Goal: Task Accomplishment & Management: Complete application form

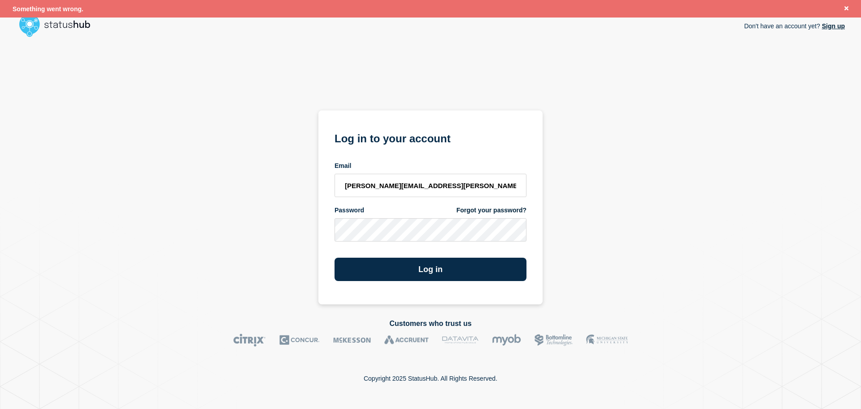
click at [429, 271] on button "Log in" at bounding box center [431, 269] width 192 height 23
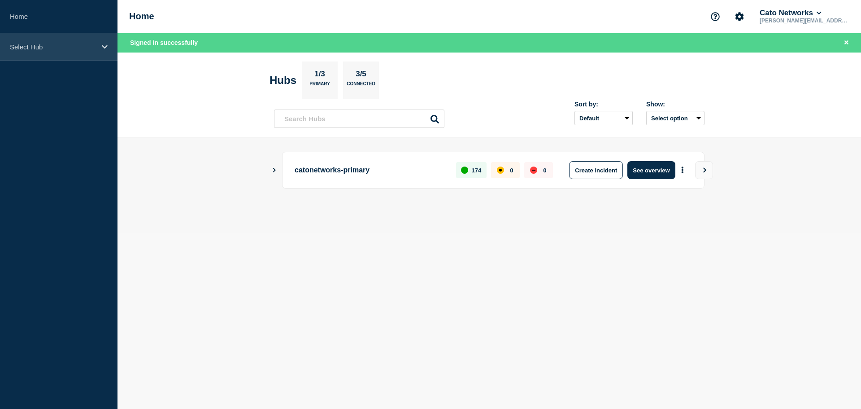
click at [50, 54] on div "Select Hub" at bounding box center [59, 46] width 118 height 27
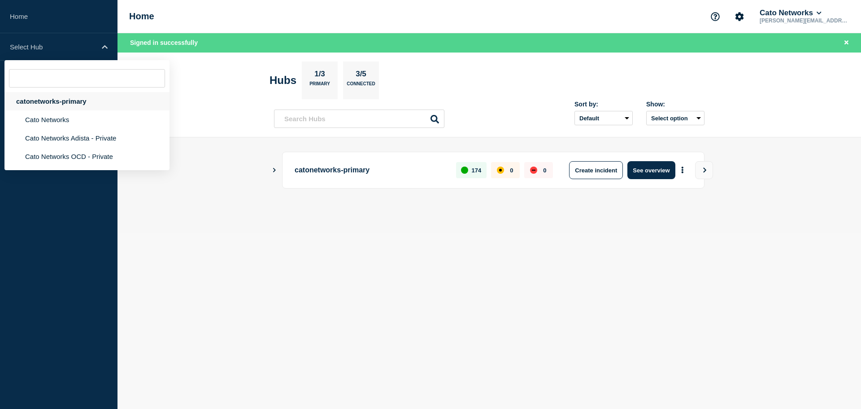
click at [52, 100] on div "catonetworks-primary" at bounding box center [86, 101] width 165 height 18
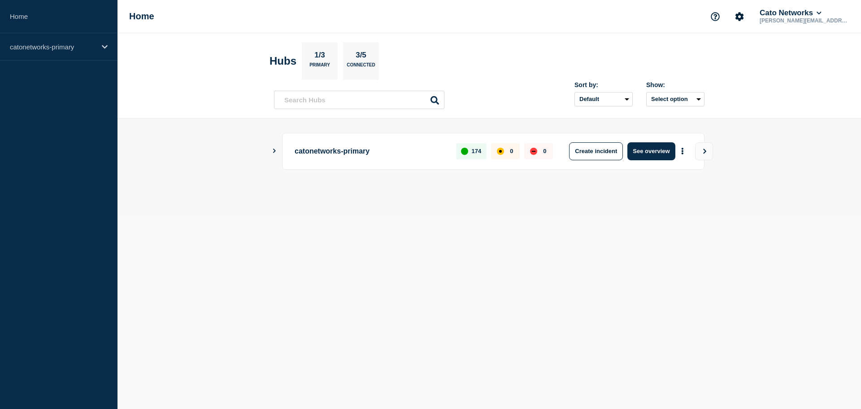
click at [275, 151] on icon "Show Connected Hubs" at bounding box center [274, 150] width 3 height 4
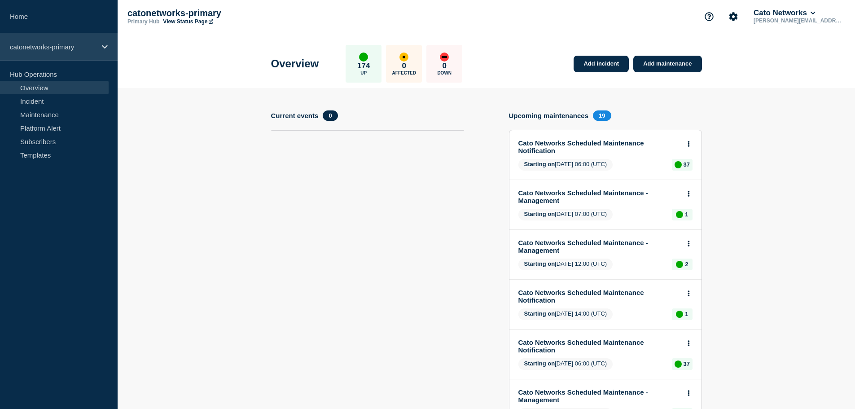
click at [58, 51] on div "catonetworks-primary" at bounding box center [59, 46] width 118 height 27
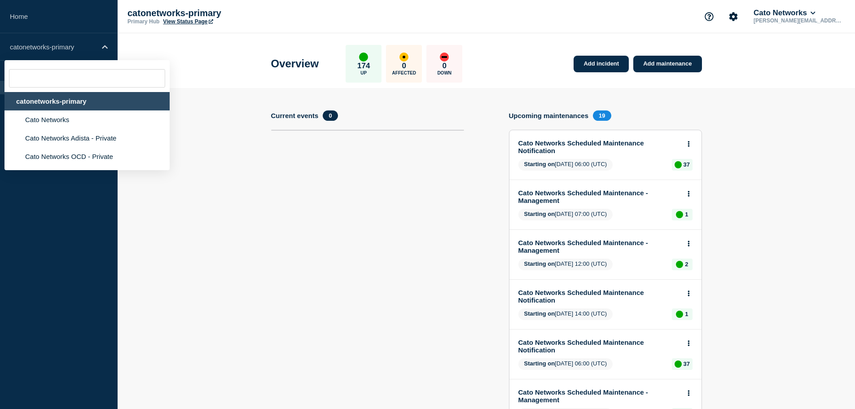
click at [44, 99] on div "catonetworks-primary" at bounding box center [86, 101] width 165 height 18
click at [293, 192] on section "Current events 0" at bounding box center [367, 390] width 193 height 560
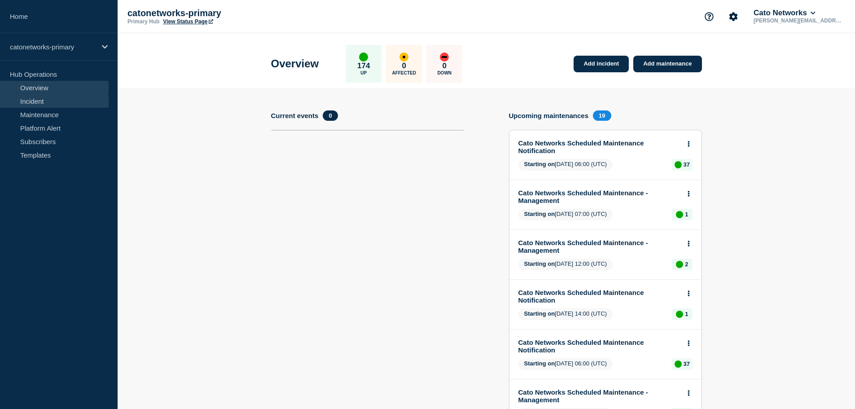
click at [31, 100] on link "Incident" at bounding box center [54, 100] width 109 height 13
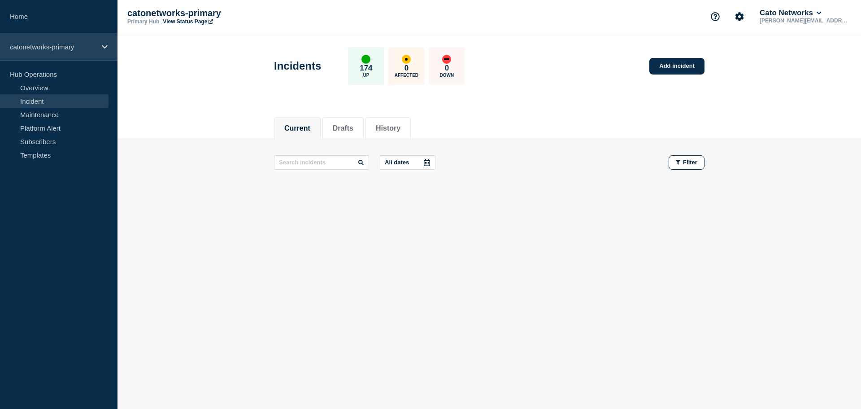
click at [52, 43] on p "catonetworks-primary" at bounding box center [53, 47] width 86 height 8
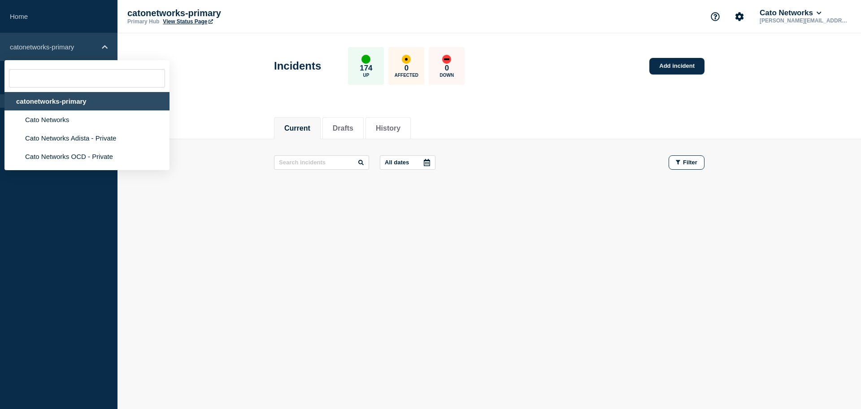
click at [52, 43] on p "catonetworks-primary" at bounding box center [53, 47] width 86 height 8
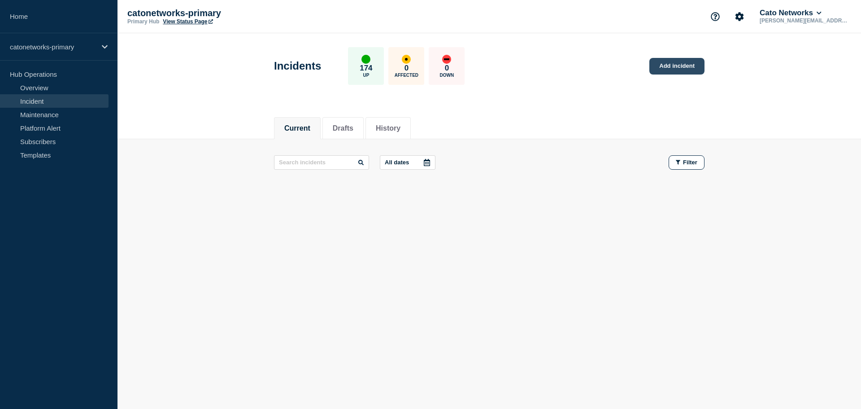
click at [688, 64] on link "Add incident" at bounding box center [677, 66] width 55 height 17
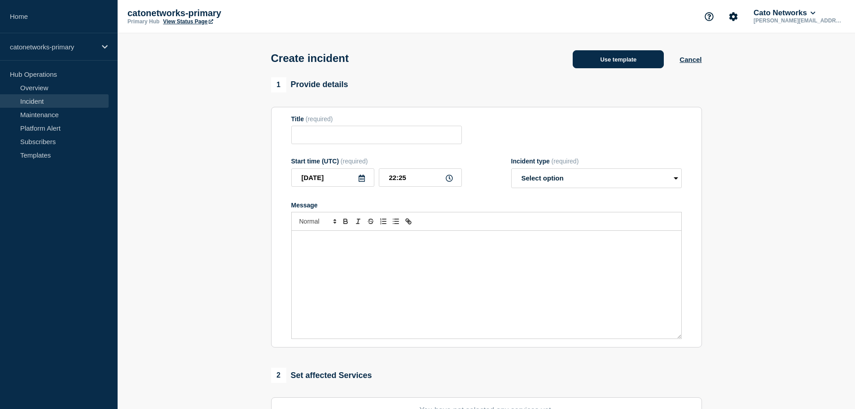
click at [618, 65] on button "Use template" at bounding box center [617, 59] width 91 height 18
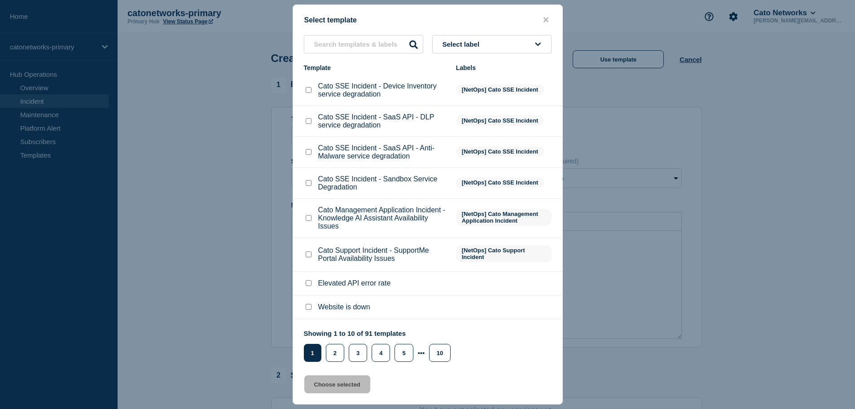
click at [471, 184] on span "[NetOps] Cato SSE Incident" at bounding box center [500, 182] width 88 height 10
click at [376, 44] on input "text" at bounding box center [363, 44] width 119 height 18
paste input "WAN connectivity specific - PoP Infrastructure - WAN connectivity degradation i…"
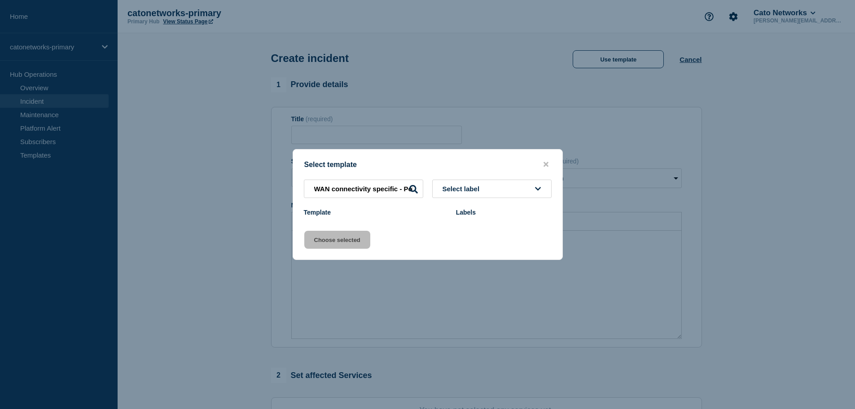
click at [412, 186] on icon at bounding box center [413, 189] width 9 height 9
click at [330, 191] on input "WAN connectivity specific - PoP Infrastructure - WAN connectivity degradation i…" at bounding box center [363, 188] width 119 height 18
type input "WAN connectivity specific - PoP Infrastructure - WAN connectivity degradation i…"
click at [414, 192] on icon at bounding box center [413, 189] width 9 height 9
click at [414, 188] on icon at bounding box center [413, 189] width 9 height 9
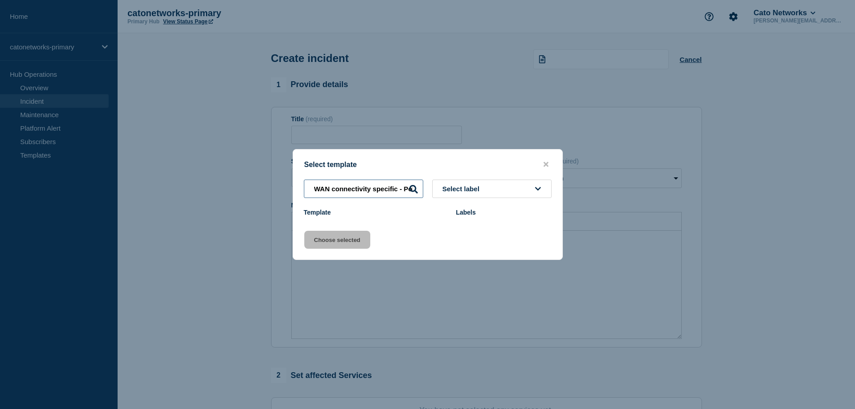
click at [334, 190] on input "WAN connectivity specific - PoP Infrastructure - WAN connectivity degradation i…" at bounding box center [363, 188] width 119 height 18
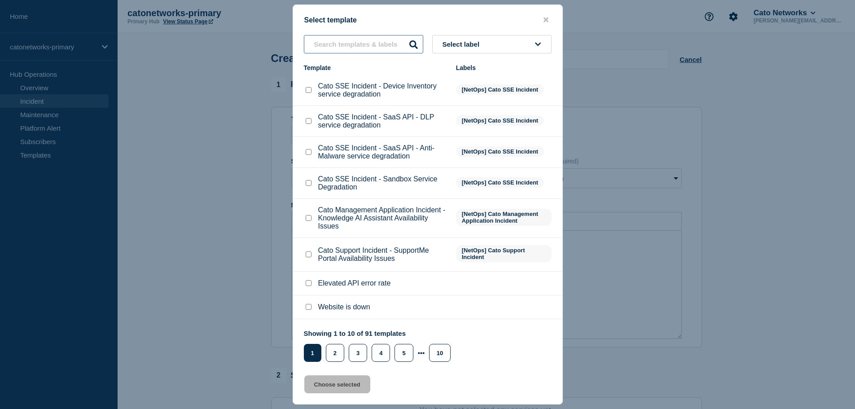
paste input "WAN connectivity degradation issues"
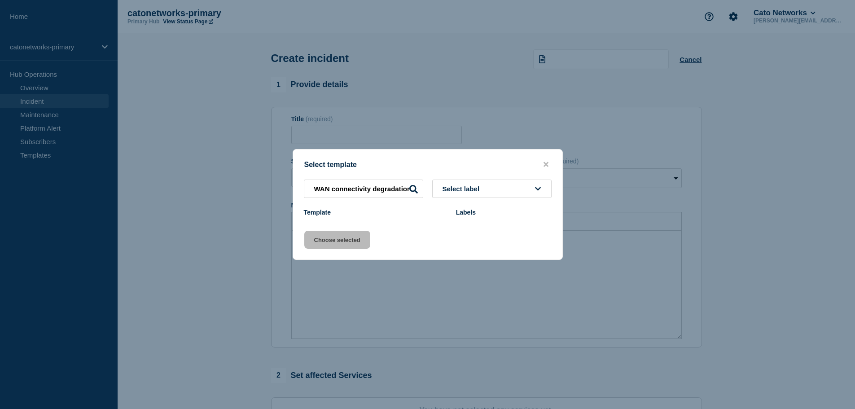
click at [414, 191] on icon at bounding box center [413, 189] width 9 height 9
click at [383, 192] on input "WAN connectivity degradation issues" at bounding box center [363, 188] width 119 height 18
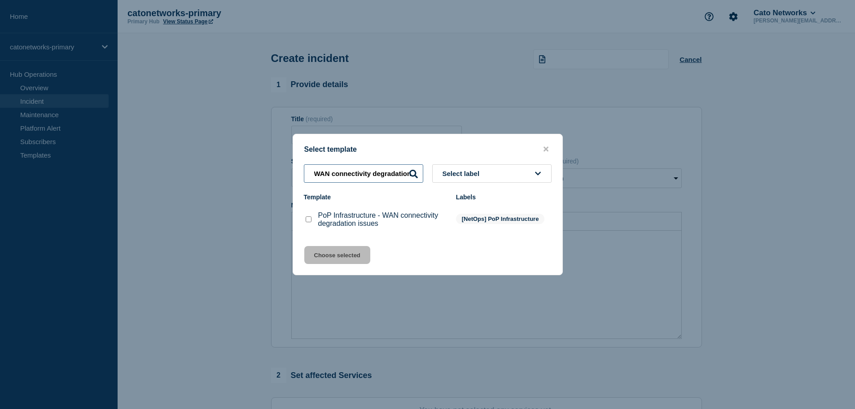
type input "WAN connectivity degradation"
click at [307, 222] on input "PoP Infrastructure - WAN connectivity degradation issues checkbox" at bounding box center [309, 219] width 6 height 6
checkbox input "true"
click at [353, 255] on button "Choose selected" at bounding box center [337, 255] width 66 height 18
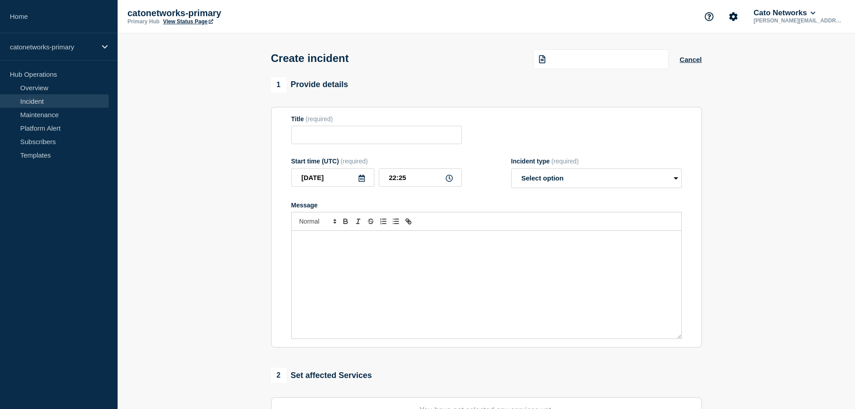
type input "PoP Infrastructure - WAN connectivity degradation issues"
select select "investigating"
radio input "false"
radio input "true"
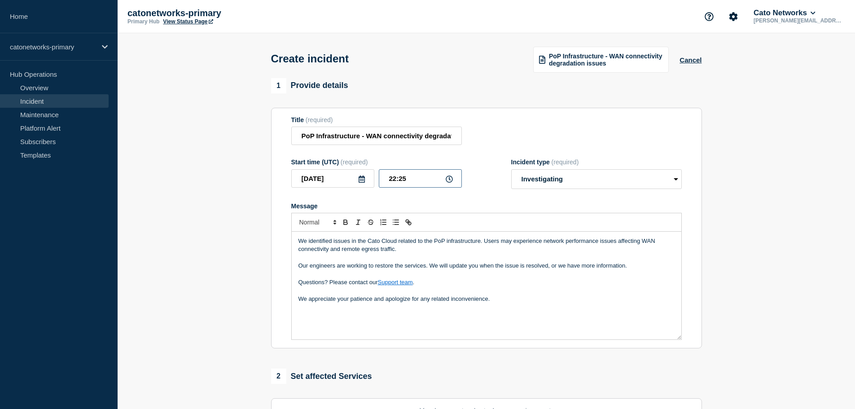
click at [397, 180] on input "22:25" at bounding box center [420, 178] width 83 height 18
type input "21:43"
click at [525, 180] on select "Select option Investigating Identified Monitoring" at bounding box center [596, 179] width 170 height 20
click at [511, 170] on select "Select option Investigating Identified Monitoring" at bounding box center [596, 179] width 170 height 20
click at [436, 256] on p "Message" at bounding box center [486, 257] width 376 height 8
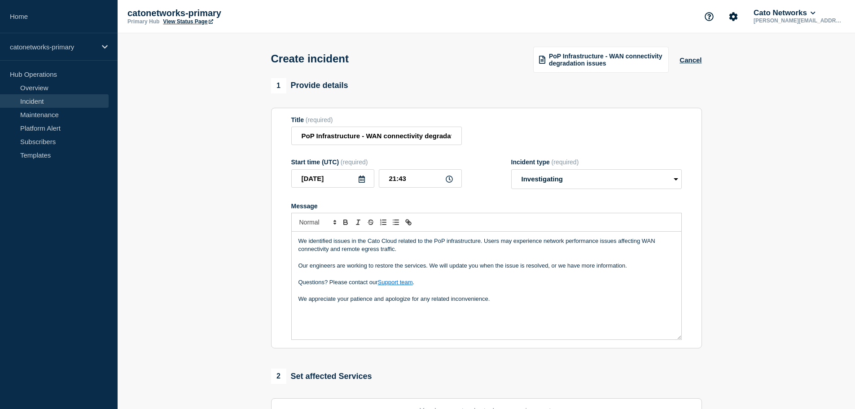
click at [509, 303] on p "We appreciate your patience and apologize for any related inconvenience." at bounding box center [486, 299] width 376 height 8
click at [311, 317] on p "Ref. []" at bounding box center [486, 315] width 376 height 8
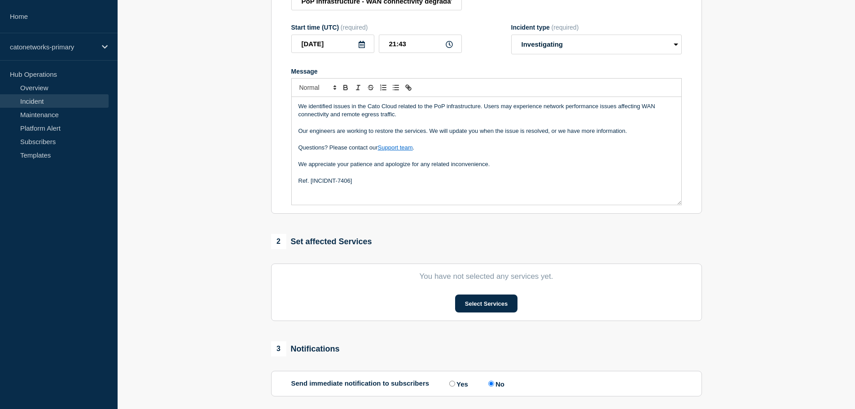
scroll to position [179, 0]
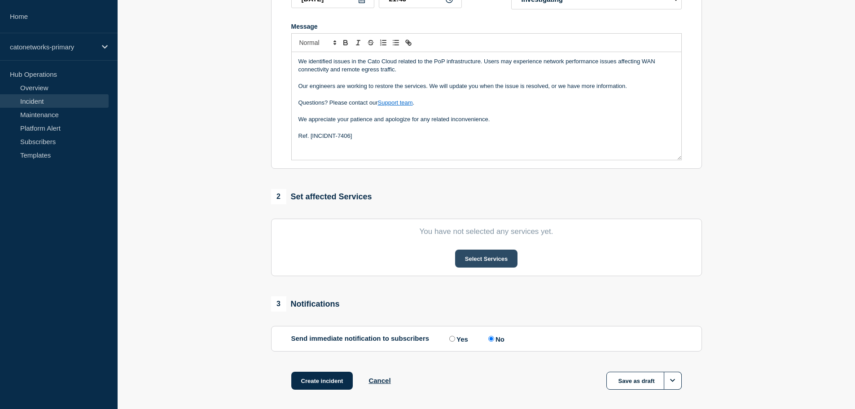
click at [479, 262] on button "Select Services" at bounding box center [486, 258] width 62 height 18
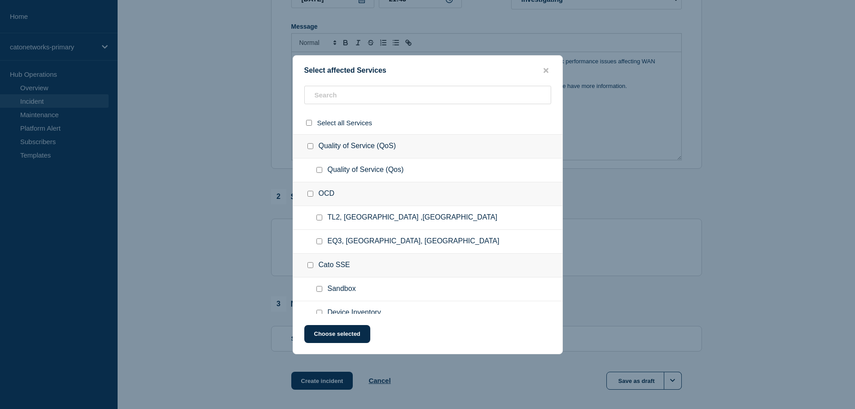
click at [352, 185] on div "OCD" at bounding box center [427, 194] width 269 height 24
click at [340, 92] on input "text" at bounding box center [427, 95] width 247 height 18
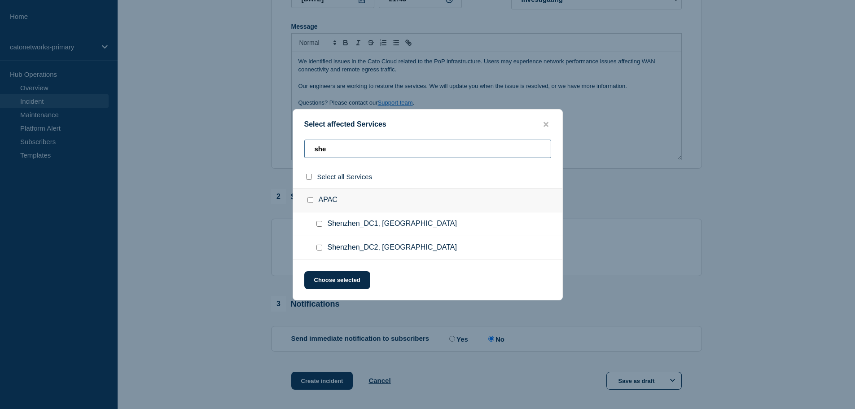
type input "she"
click at [319, 246] on input "Shenzhen_DC2, China checkbox" at bounding box center [319, 248] width 6 height 6
checkbox input "true"
click at [322, 275] on button "Choose selected" at bounding box center [337, 280] width 66 height 18
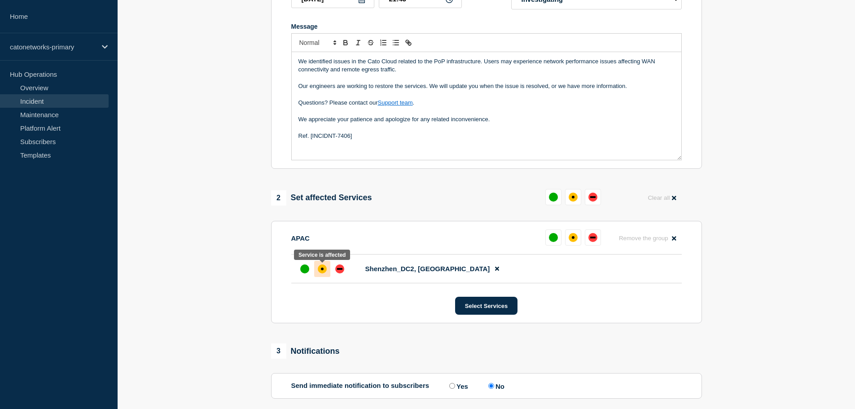
click at [320, 268] on div "affected" at bounding box center [322, 268] width 9 height 9
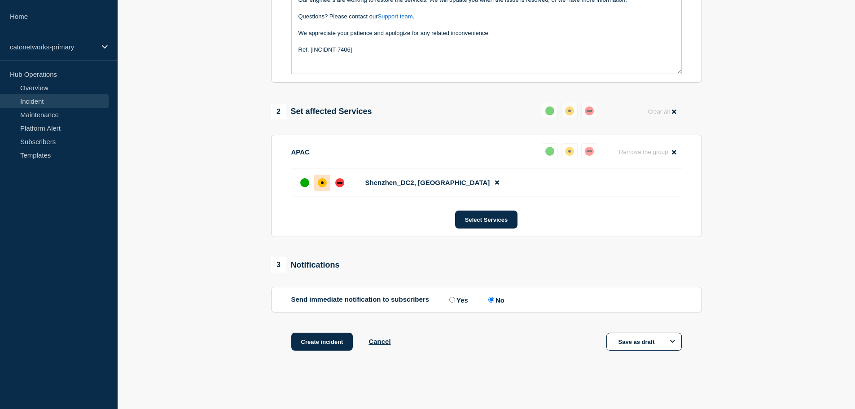
scroll to position [0, 0]
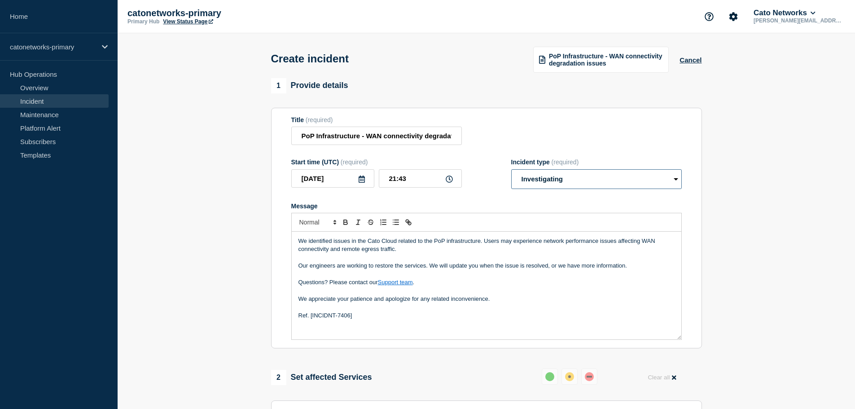
click at [563, 182] on select "Select option Investigating Identified Monitoring" at bounding box center [596, 179] width 170 height 20
click at [561, 180] on select "Select option Investigating Identified Monitoring" at bounding box center [596, 179] width 170 height 20
click at [346, 253] on p "We identified issues in the Cato Cloud related to the PoP infrastructure. Users…" at bounding box center [486, 245] width 376 height 17
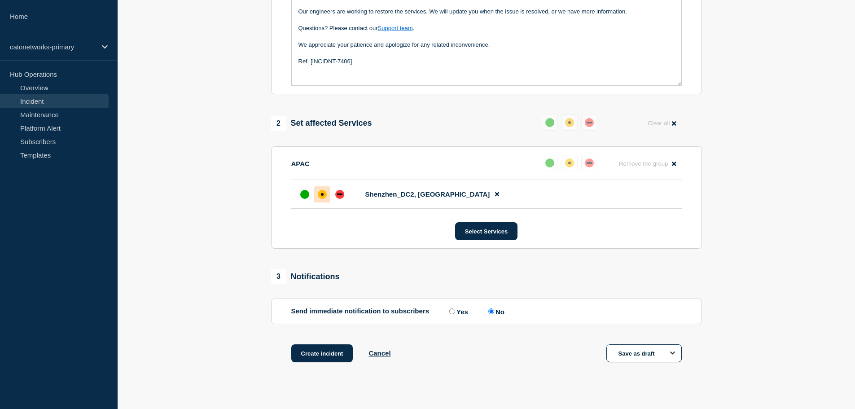
scroll to position [267, 0]
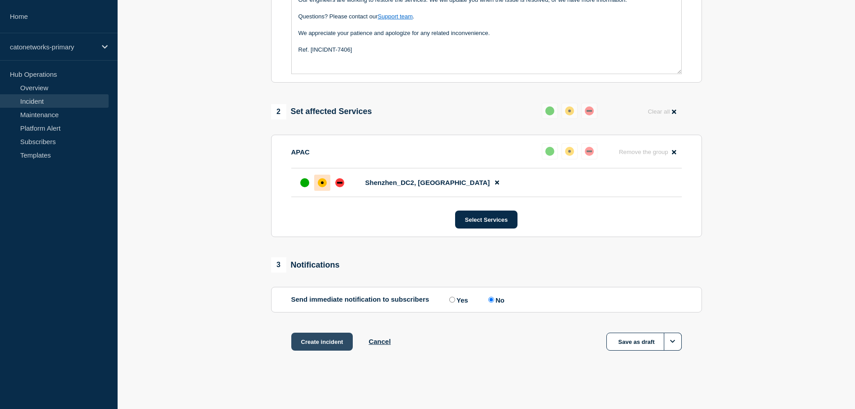
click at [322, 340] on button "Create incident" at bounding box center [322, 341] width 62 height 18
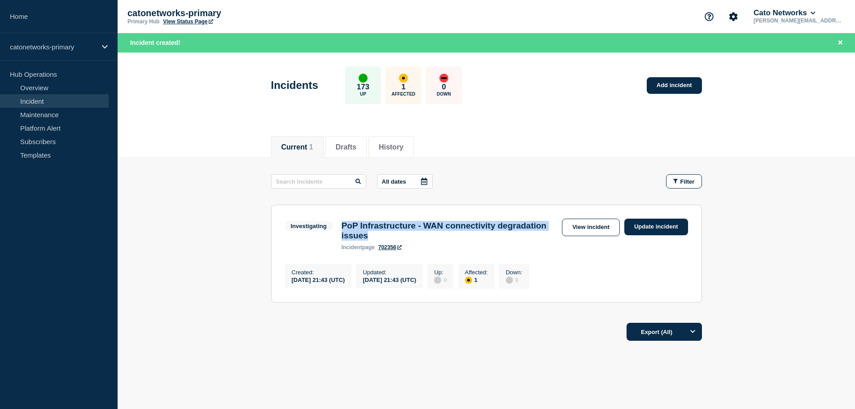
drag, startPoint x: 340, startPoint y: 224, endPoint x: 584, endPoint y: 240, distance: 244.1
click at [447, 240] on div "PoP Infrastructure - WAN connectivity degradation issues incident page 702356" at bounding box center [449, 236] width 225 height 30
click at [648, 224] on link "Update incident" at bounding box center [656, 226] width 64 height 17
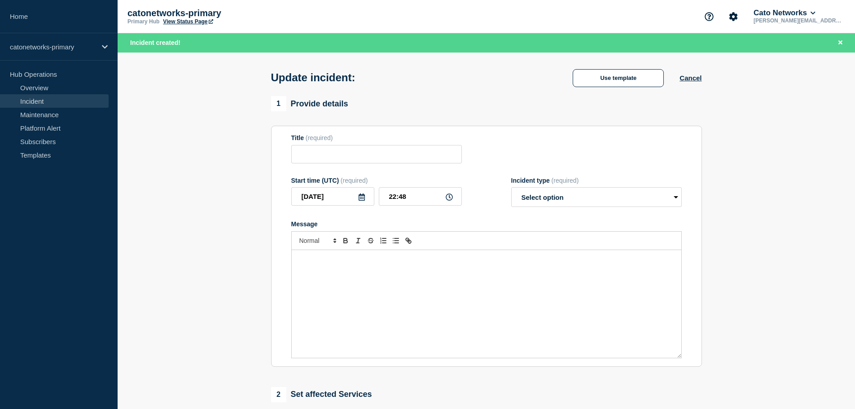
type input "PoP Infrastructure - WAN connectivity degradation issues"
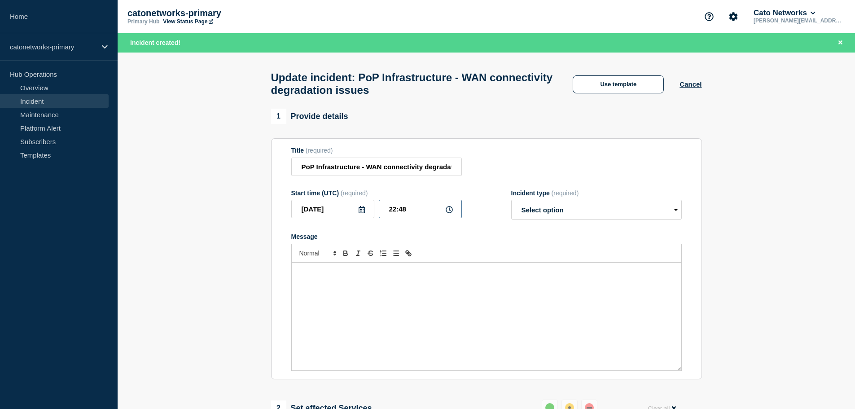
click at [410, 213] on input "22:48" at bounding box center [420, 209] width 83 height 18
type input "22:45"
click at [535, 212] on select "Select option Investigating Identified Monitoring Resolved" at bounding box center [596, 210] width 170 height 20
select select "identified"
click at [511, 204] on select "Select option Investigating Identified Monitoring Resolved" at bounding box center [596, 210] width 170 height 20
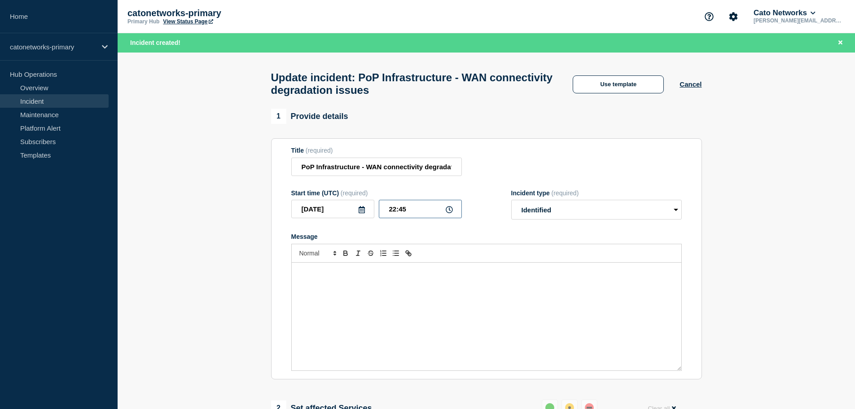
click at [407, 214] on input "22:45" at bounding box center [420, 209] width 83 height 18
type input "22:40"
click at [364, 312] on div "Message" at bounding box center [486, 316] width 389 height 108
click at [626, 83] on button "Use template" at bounding box center [617, 84] width 91 height 18
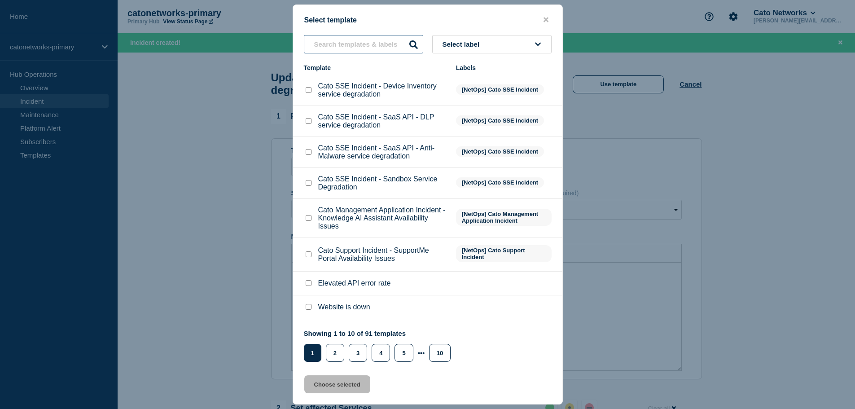
click at [349, 35] on input "text" at bounding box center [363, 44] width 119 height 18
paste input "Total Downtime: 1h 1m 27s"
type input "Total Downtime: 1h 1m 27s"
click at [339, 191] on p "Cato SSE Incident - Sandbox Service Degradation" at bounding box center [382, 183] width 129 height 16
click at [324, 51] on input "text" at bounding box center [363, 44] width 119 height 18
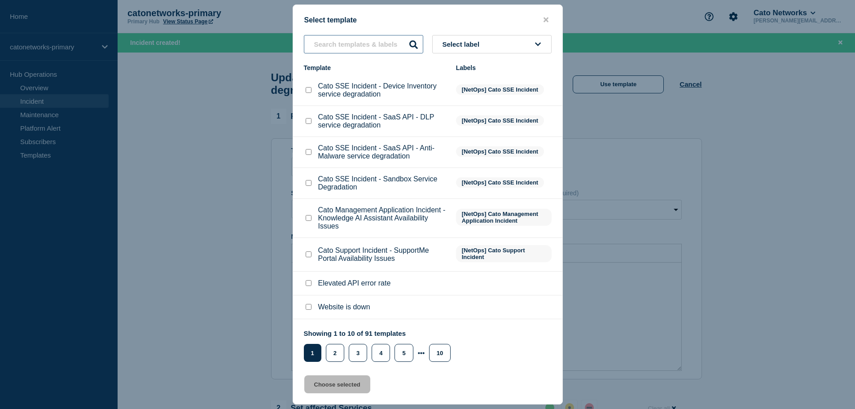
click at [330, 48] on input "text" at bounding box center [363, 44] width 119 height 18
paste input "PoP Infrastructure - WAN connectivity degradation issues"
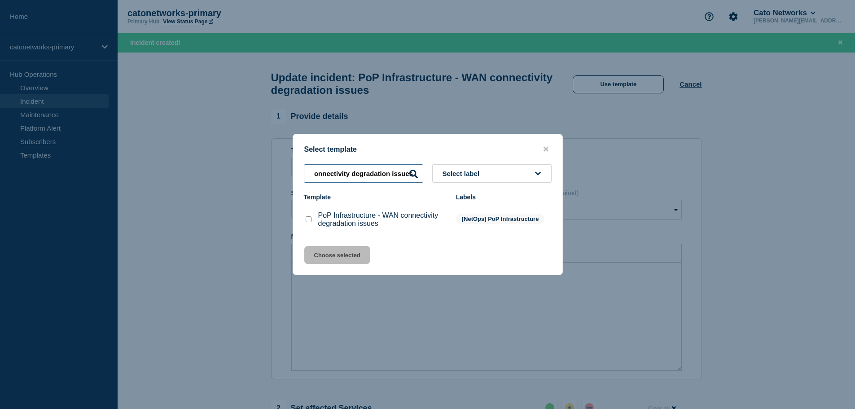
type input "PoP Infrastructure - WAN connectivity degradation issues"
click at [359, 40] on div at bounding box center [427, 204] width 855 height 409
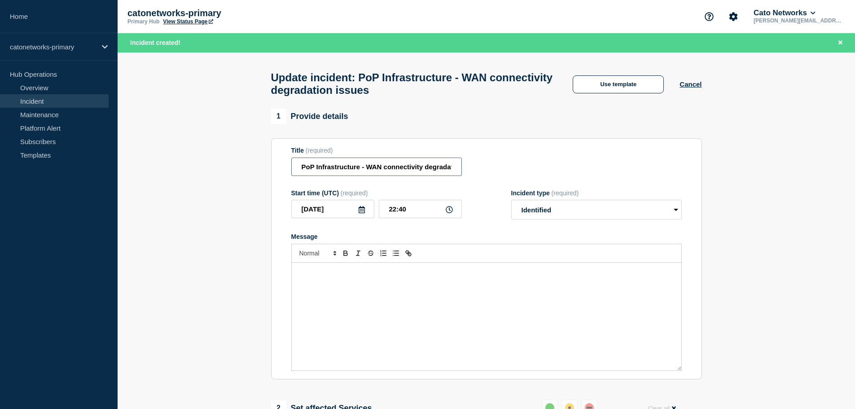
click at [348, 165] on input "PoP Infrastructure - WAN connectivity degradation issues" at bounding box center [376, 166] width 170 height 18
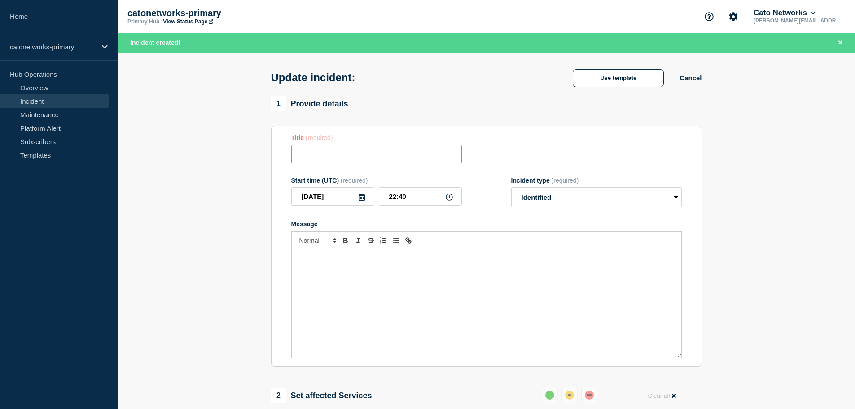
click at [621, 91] on div "Update incident: Use template Cancel" at bounding box center [486, 74] width 451 height 44
click at [623, 77] on button "Use template" at bounding box center [617, 78] width 91 height 18
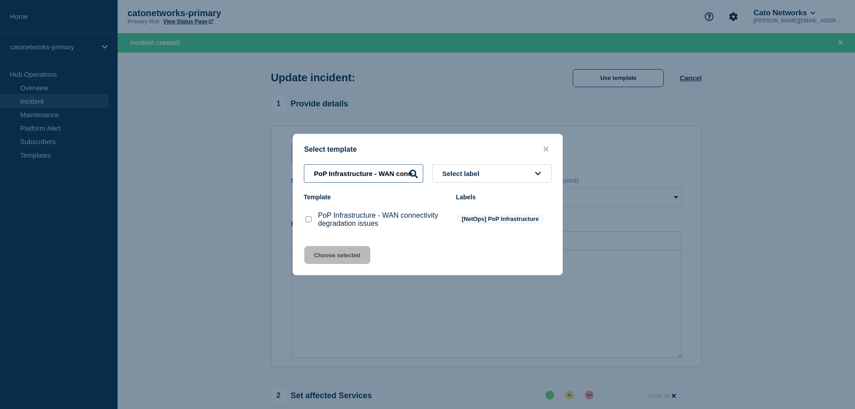
click at [356, 175] on input "PoP Infrastructure - WAN connectivity degradation issues" at bounding box center [363, 173] width 119 height 18
click at [307, 220] on input "PoP Infrastructure - WAN connectivity degradation issues checkbox" at bounding box center [309, 219] width 6 height 6
checkbox input "true"
click at [340, 257] on button "Choose selected" at bounding box center [337, 255] width 66 height 18
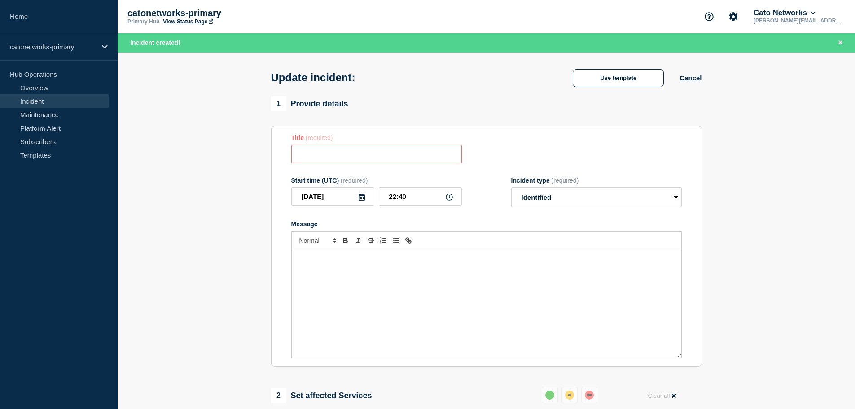
type input "PoP Infrastructure - WAN connectivity degradation issues"
select select "investigating"
radio input "false"
radio input "true"
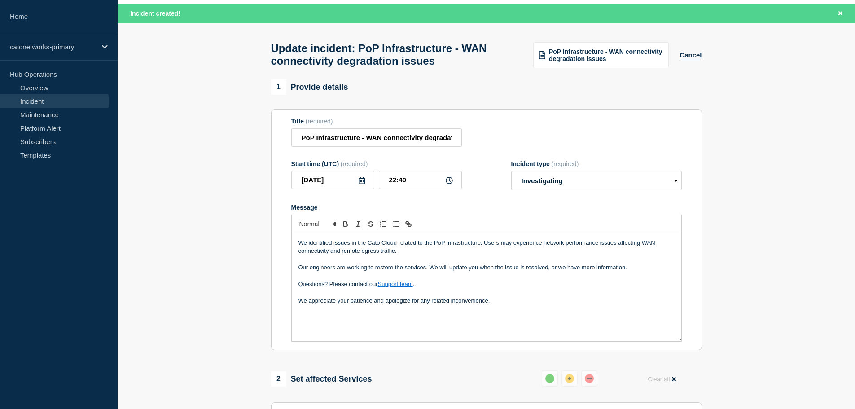
scroll to position [45, 0]
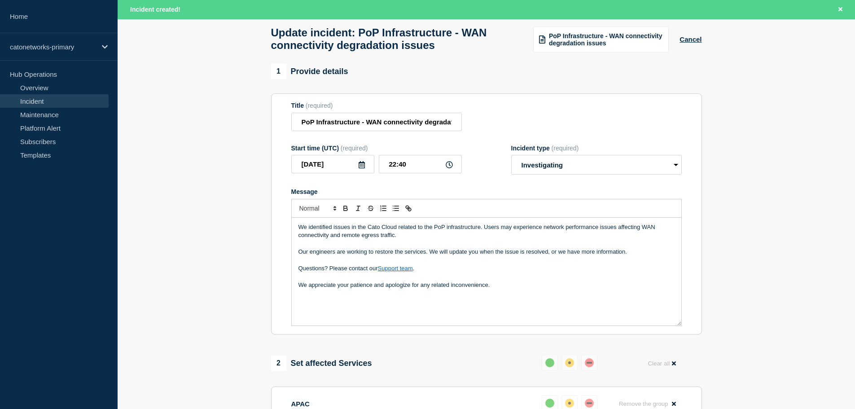
click at [510, 288] on p "We appreciate your patience and apologize for any related inconvenience." at bounding box center [486, 285] width 376 height 8
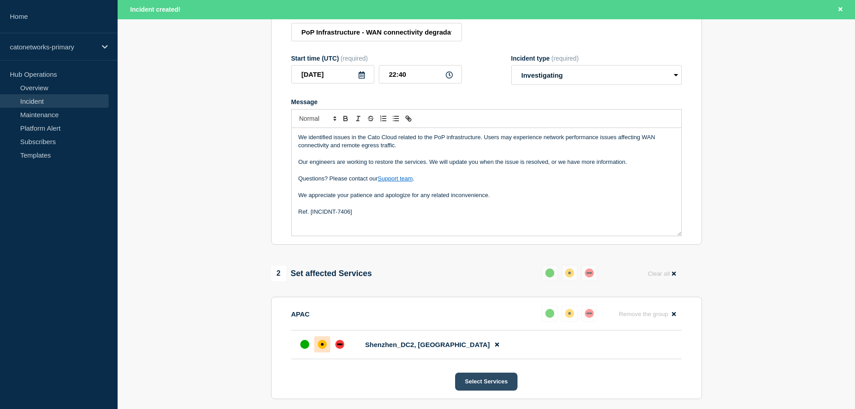
scroll to position [314, 0]
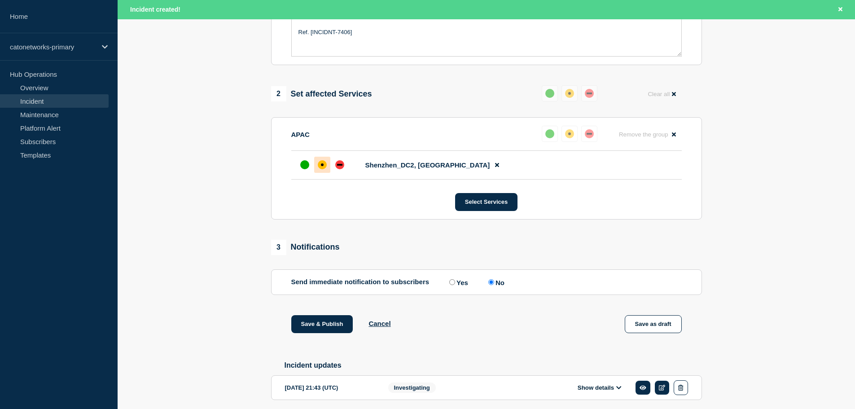
drag, startPoint x: 328, startPoint y: 332, endPoint x: 227, endPoint y: 335, distance: 100.1
click at [227, 335] on section "1 Provide details Title (required) PoP Infrastructure - WAN connectivity degrad…" at bounding box center [486, 111] width 737 height 633
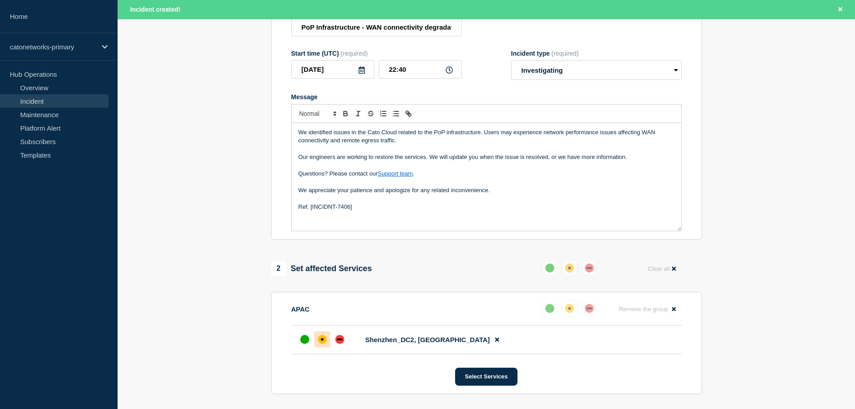
scroll to position [135, 0]
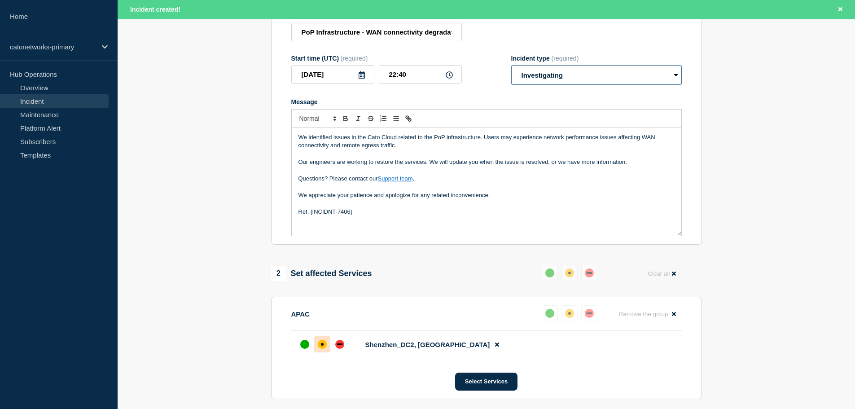
click at [552, 76] on select "Select option Investigating Identified Monitoring Resolved" at bounding box center [596, 75] width 170 height 20
select select "identified"
click at [511, 70] on select "Select option Investigating Identified Monitoring Resolved" at bounding box center [596, 75] width 170 height 20
click at [548, 199] on p "We appreciate your patience and apologize for any related inconvenience." at bounding box center [486, 195] width 376 height 8
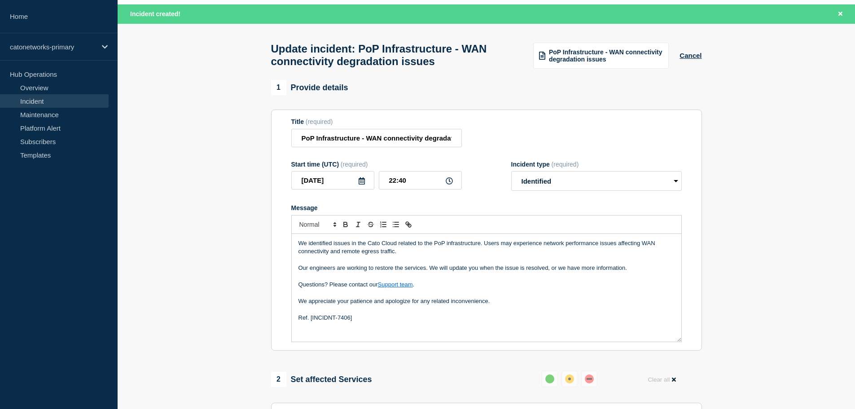
scroll to position [45, 0]
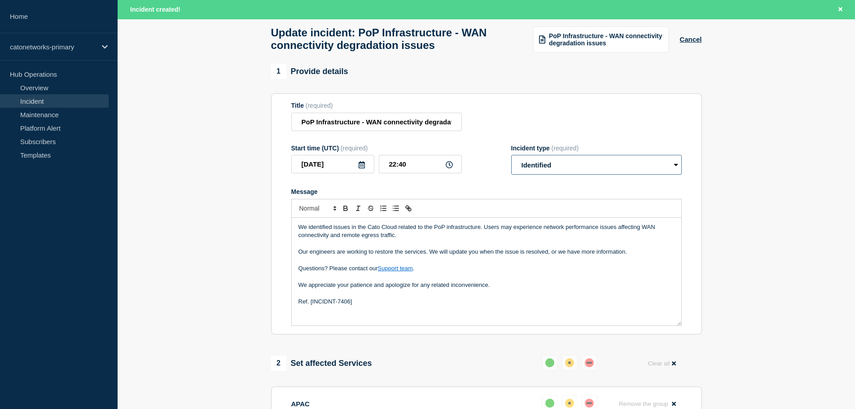
click at [555, 166] on select "Select option Investigating Identified Monitoring Resolved" at bounding box center [596, 165] width 170 height 20
click at [511, 159] on select "Select option Investigating Identified Monitoring Resolved" at bounding box center [596, 165] width 170 height 20
click at [546, 168] on select "Select option Investigating Identified Monitoring Resolved" at bounding box center [596, 165] width 170 height 20
click at [511, 159] on select "Select option Investigating Identified Monitoring Resolved" at bounding box center [596, 165] width 170 height 20
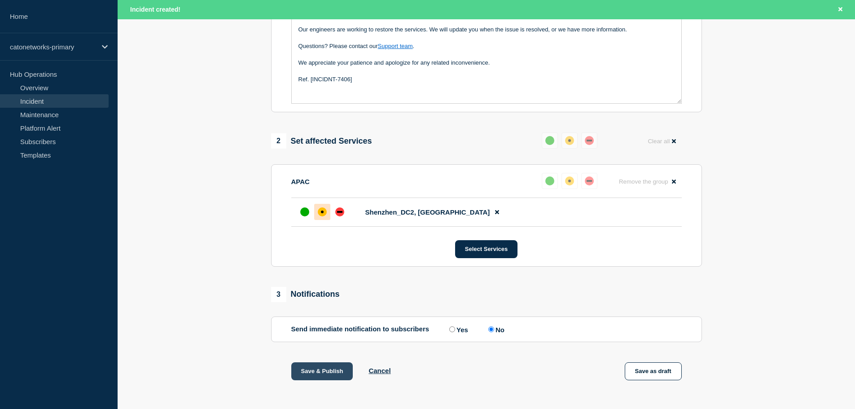
scroll to position [269, 0]
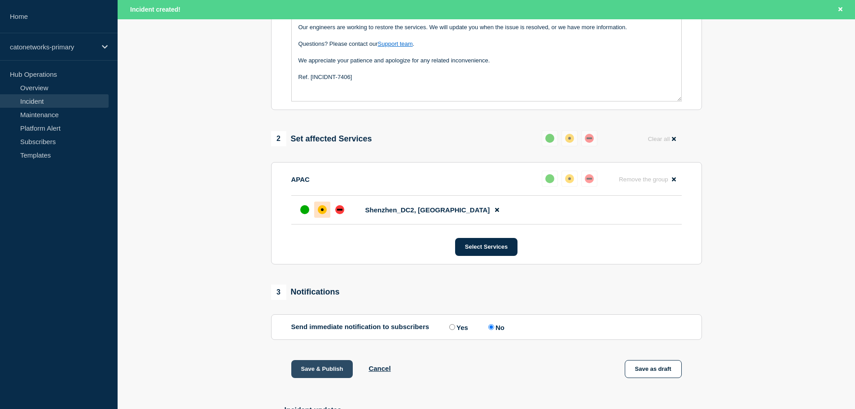
click at [328, 371] on button "Save & Publish" at bounding box center [322, 369] width 62 height 18
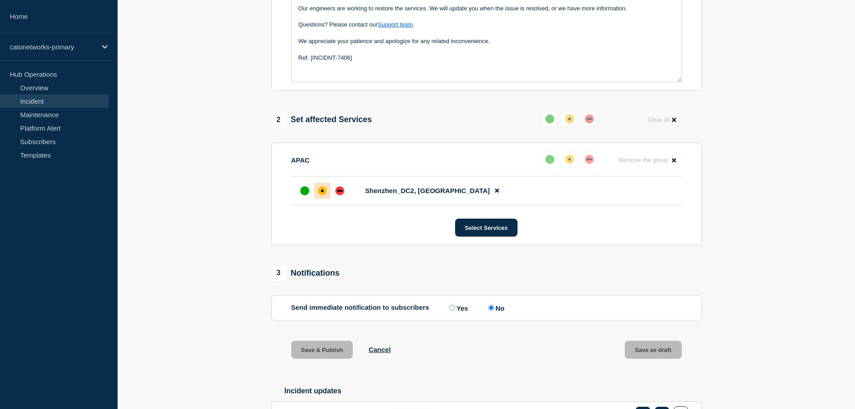
scroll to position [250, 0]
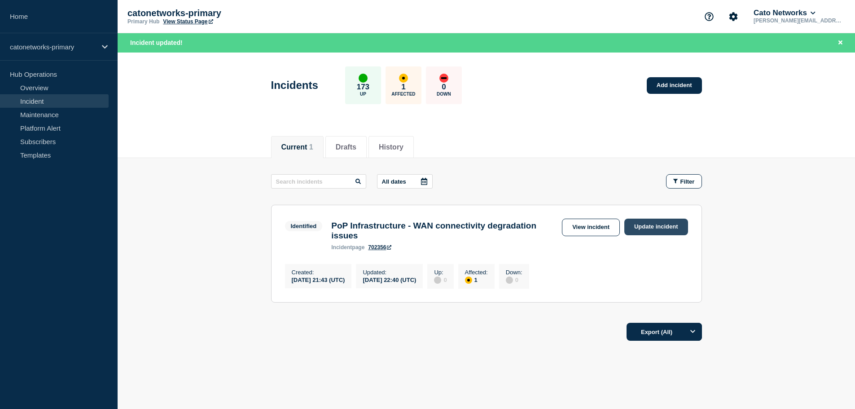
click at [655, 227] on link "Update incident" at bounding box center [656, 226] width 64 height 17
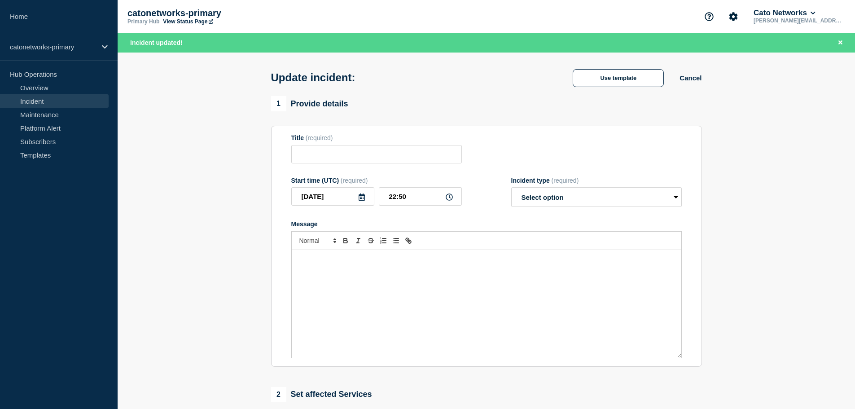
type input "PoP Infrastructure - WAN connectivity degradation issues"
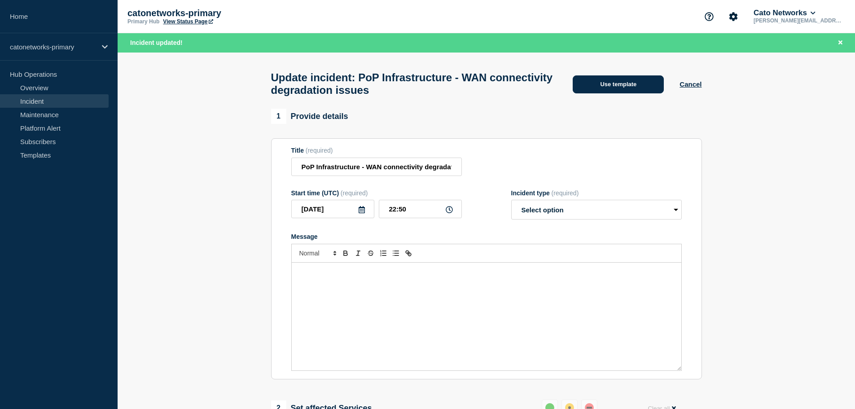
click at [609, 88] on button "Use template" at bounding box center [617, 84] width 91 height 18
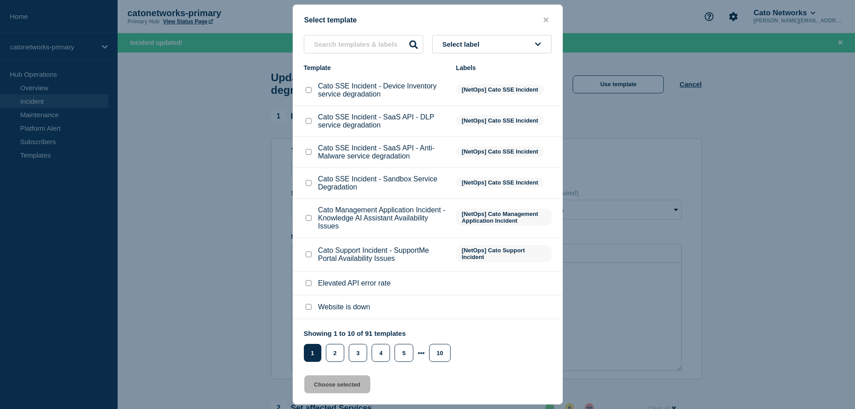
click at [460, 53] on button "Select label" at bounding box center [491, 44] width 119 height 18
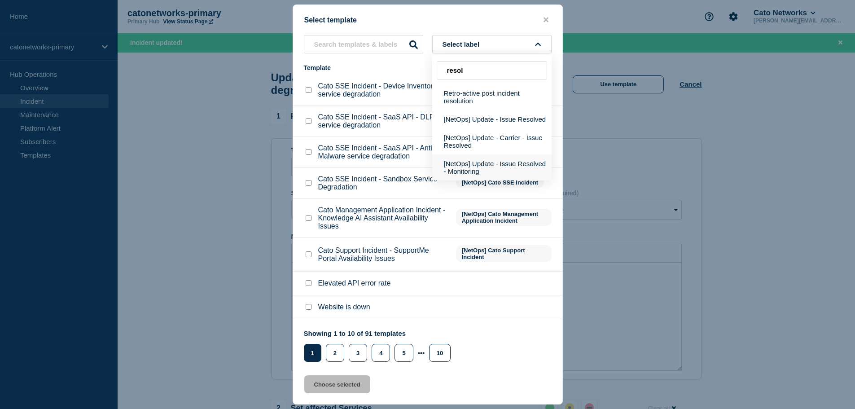
type input "resol"
click at [482, 163] on button "[NetOps] Update - Issue Resolved - Monitoring" at bounding box center [491, 167] width 119 height 26
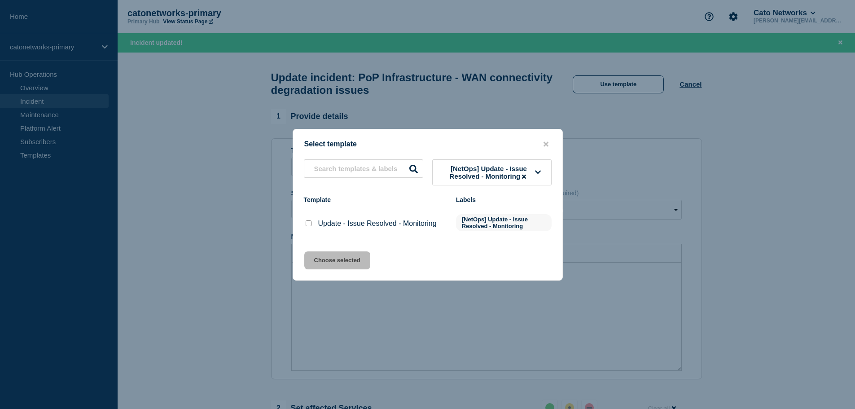
click at [309, 226] on input "Update - Issue Resolved - Monitoring checkbox" at bounding box center [309, 223] width 6 height 6
checkbox input "true"
click at [328, 261] on button "Choose selected" at bounding box center [337, 260] width 66 height 18
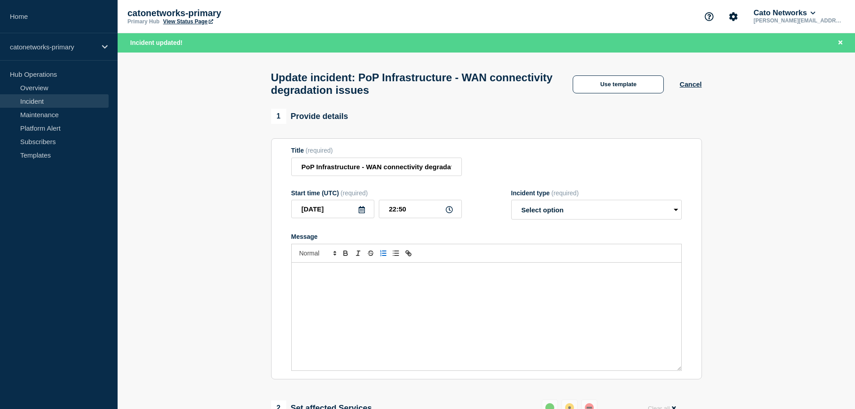
select select "monitoring"
radio input "false"
radio input "true"
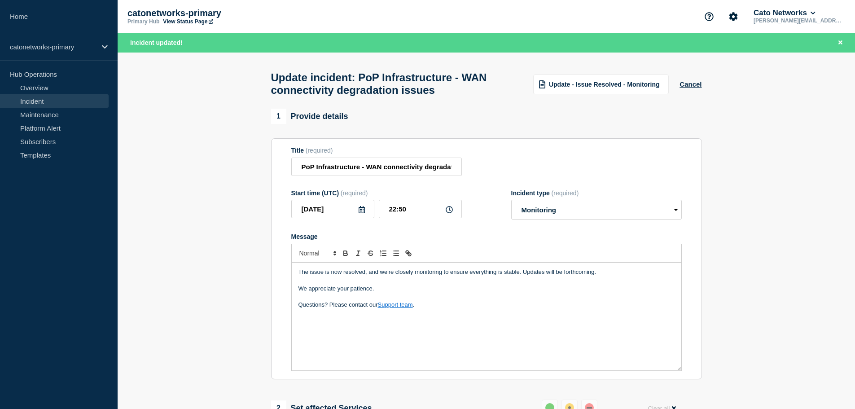
click at [433, 309] on p "Questions? Please contact our Support team ." at bounding box center [486, 305] width 376 height 8
click at [416, 215] on input "22:50" at bounding box center [420, 209] width 83 height 18
type input "22:45"
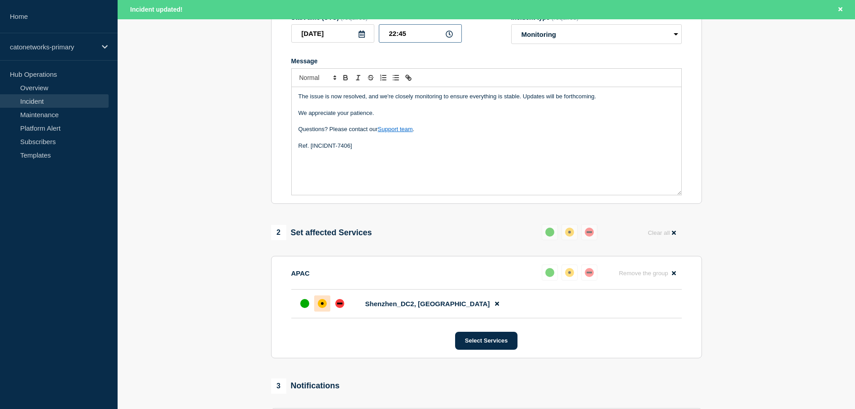
scroll to position [179, 0]
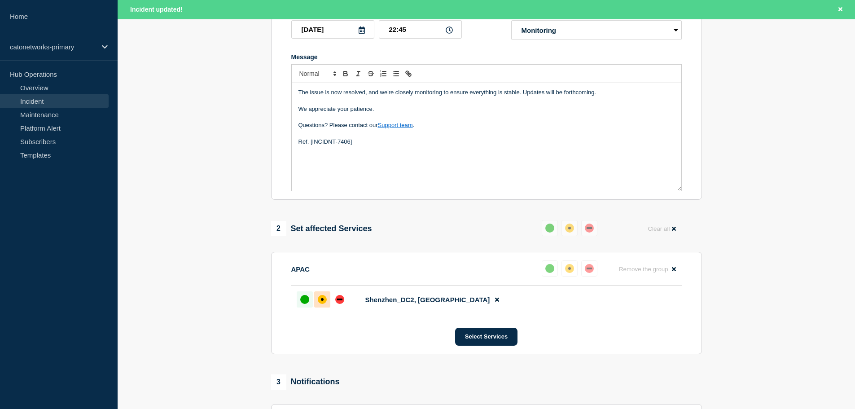
click at [304, 304] on div "up" at bounding box center [304, 299] width 9 height 9
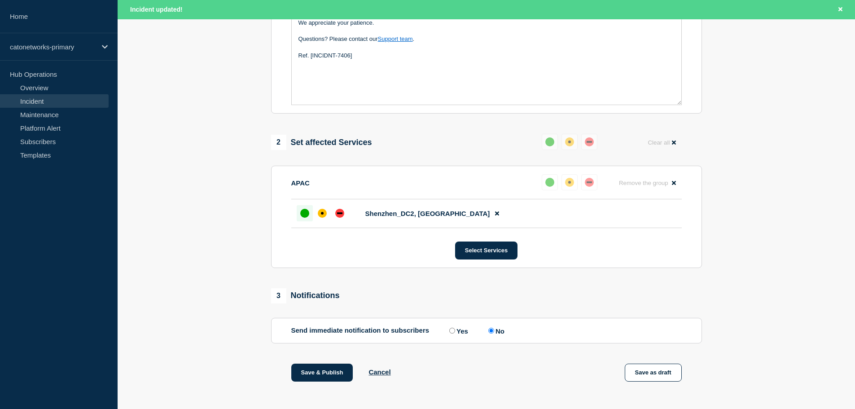
scroll to position [314, 0]
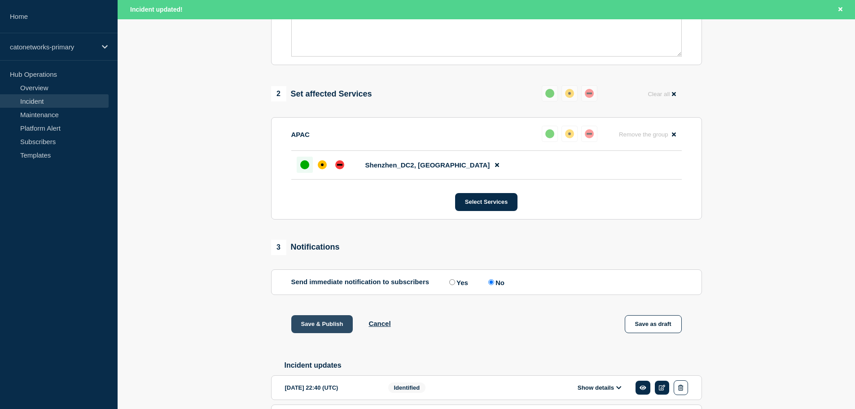
click at [324, 327] on button "Save & Publish" at bounding box center [322, 324] width 62 height 18
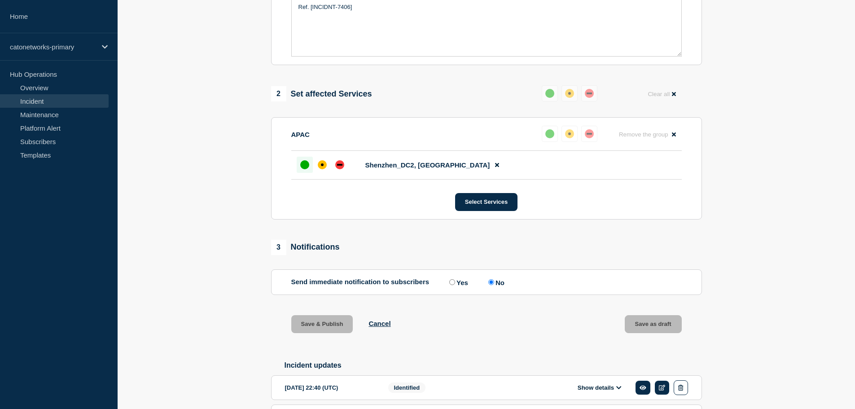
scroll to position [295, 0]
